Goal: Navigation & Orientation: Find specific page/section

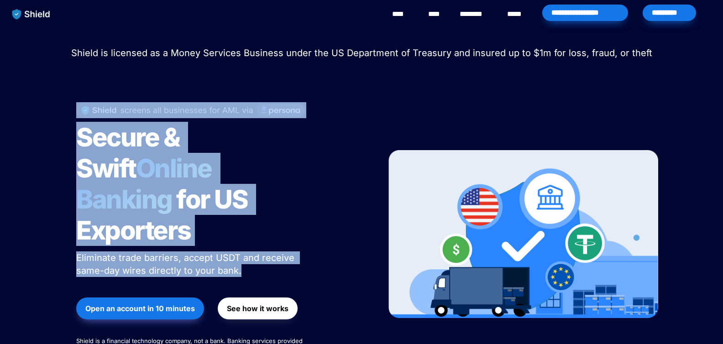
drag, startPoint x: 237, startPoint y: 242, endPoint x: 93, endPoint y: 86, distance: 211.4
click at [79, 95] on div "Secure & Swift Online Banking for US Exporters Eliminate trade barriers, accept…" at bounding box center [220, 234] width 310 height 283
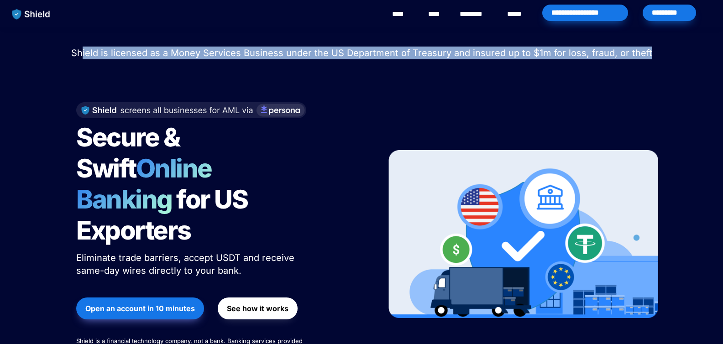
drag, startPoint x: 95, startPoint y: 53, endPoint x: 590, endPoint y: 76, distance: 495.2
click at [544, 69] on div "Shield raised $2.1M in an oversubscribed pre-seed round! Read here to learn mor…" at bounding box center [361, 210] width 723 height 367
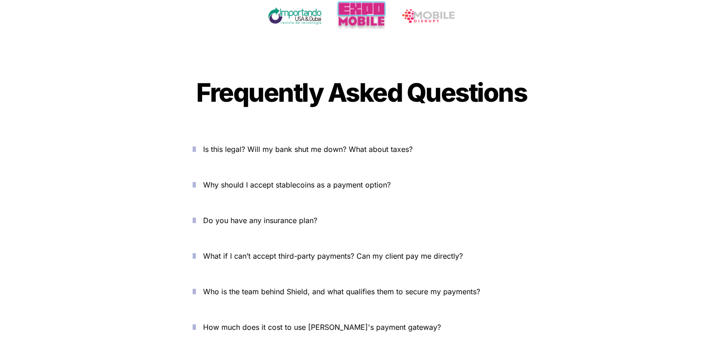
scroll to position [3321, 0]
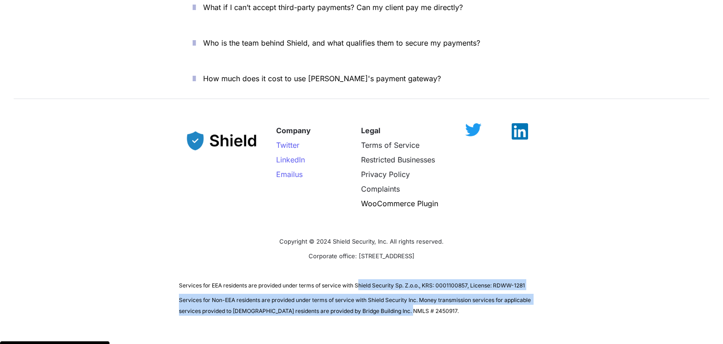
drag, startPoint x: 378, startPoint y: 255, endPoint x: 489, endPoint y: 276, distance: 112.4
click at [489, 276] on div "Company Twitter LinkedIn Email us Legal Terms of Service Restricted Businesses …" at bounding box center [361, 216] width 723 height 222
click at [489, 292] on p "Services for Non-EEA residents are provided under terms of service with Shield …" at bounding box center [361, 305] width 365 height 26
drag, startPoint x: 412, startPoint y: 283, endPoint x: 182, endPoint y: 245, distance: 233.8
click at [182, 245] on div "Company Twitter LinkedIn Email us Legal Terms of Service Restricted Businesses …" at bounding box center [361, 216] width 723 height 222
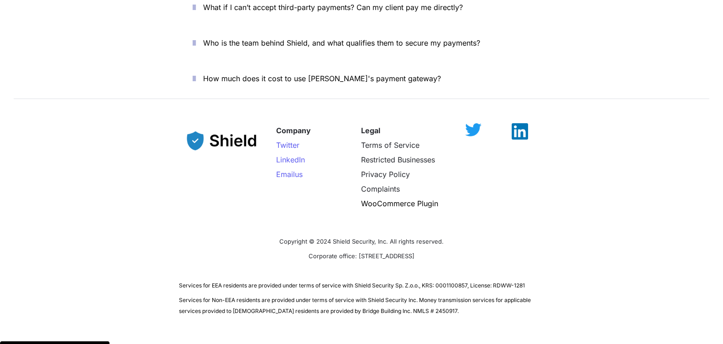
click at [249, 287] on div "Company Twitter LinkedIn Email us Legal Terms of Service Restricted Businesses …" at bounding box center [361, 216] width 723 height 222
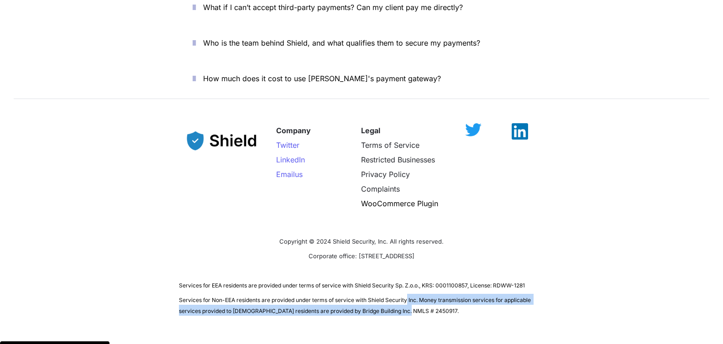
drag, startPoint x: 408, startPoint y: 271, endPoint x: 407, endPoint y: 276, distance: 5.1
click at [407, 297] on span "Services for Non-EEA residents are provided under terms of service with Shield …" at bounding box center [356, 306] width 354 height 18
click at [280, 297] on span "Services for Non-EEA residents are provided under terms of service with Shield …" at bounding box center [356, 306] width 354 height 18
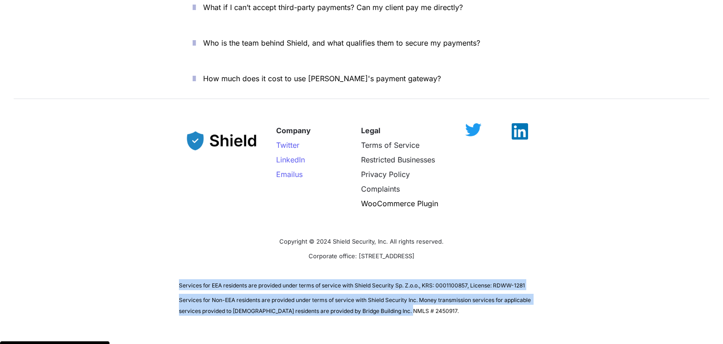
drag, startPoint x: 409, startPoint y: 280, endPoint x: 179, endPoint y: 243, distance: 232.9
click at [179, 243] on div "Company Twitter LinkedIn Email us Legal Terms of Service Restricted Businesses …" at bounding box center [361, 216] width 723 height 222
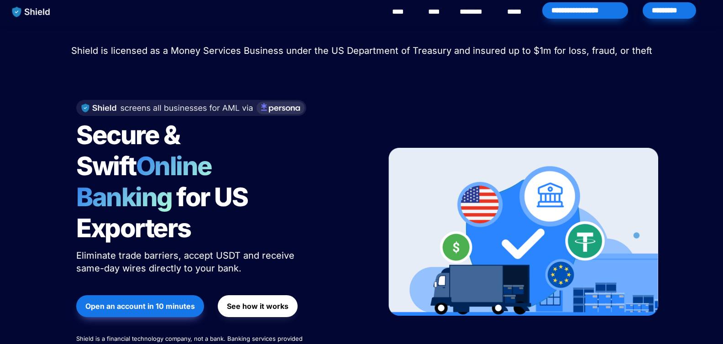
scroll to position [0, 0]
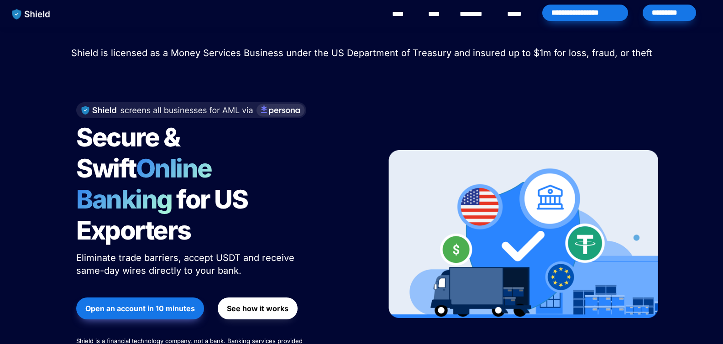
click at [404, 16] on link "****" at bounding box center [402, 14] width 21 height 11
click at [437, 12] on link "****" at bounding box center [436, 14] width 16 height 11
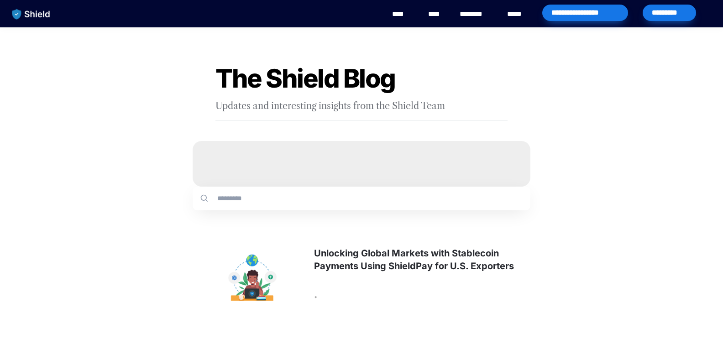
click at [482, 17] on link "********" at bounding box center [476, 14] width 32 height 11
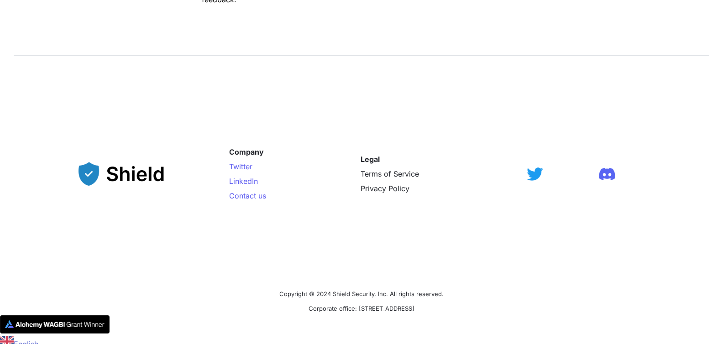
scroll to position [783, 0]
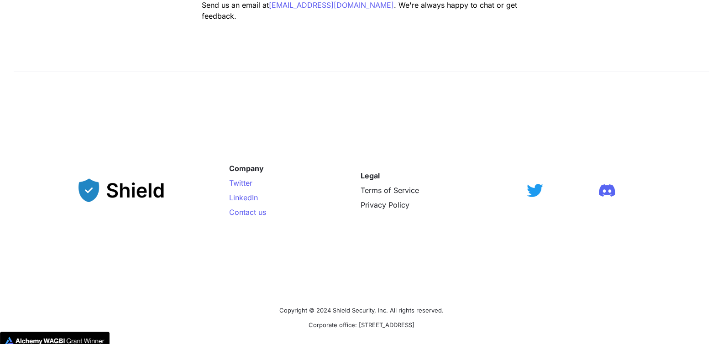
click at [242, 198] on span "LinkedIn" at bounding box center [243, 197] width 29 height 9
